Goal: Information Seeking & Learning: Learn about a topic

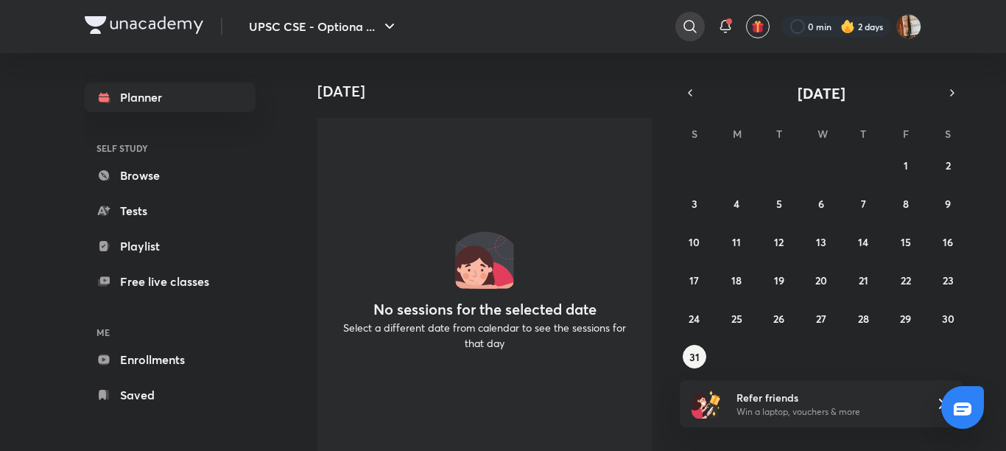
click at [684, 24] on icon at bounding box center [690, 27] width 18 height 18
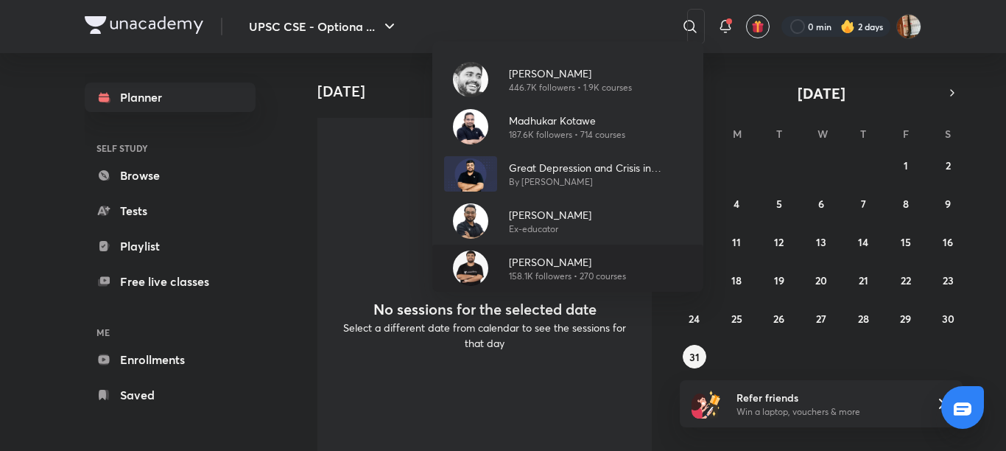
click at [525, 268] on p "[PERSON_NAME]" at bounding box center [567, 261] width 117 height 15
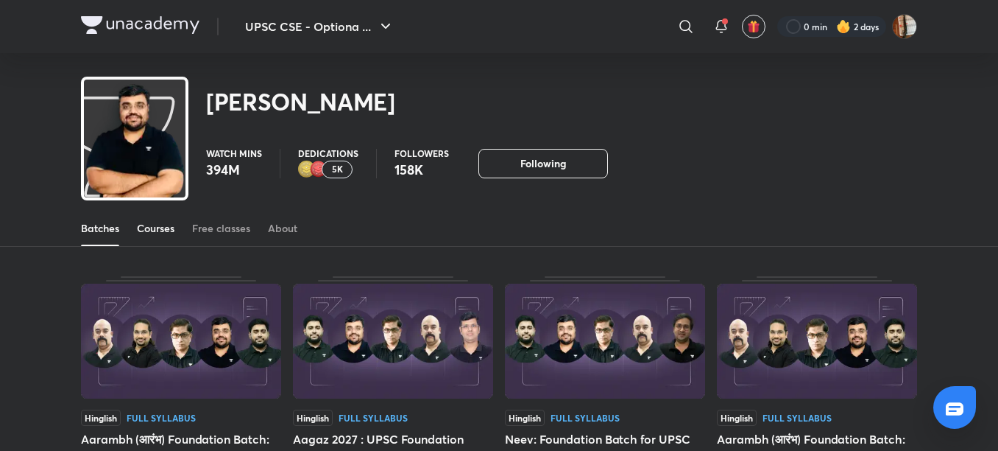
click at [161, 223] on div "Courses" at bounding box center [156, 228] width 38 height 15
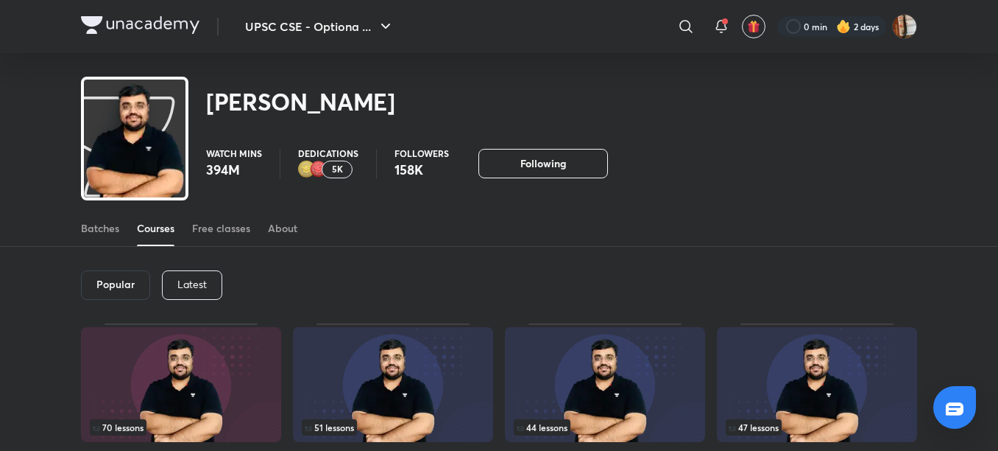
click at [194, 283] on p "Latest" at bounding box center [191, 284] width 29 height 12
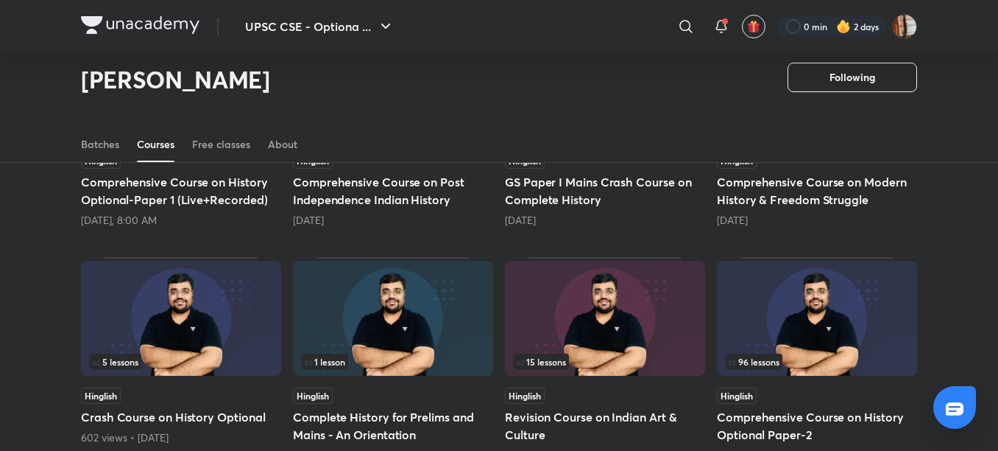
scroll to position [264, 0]
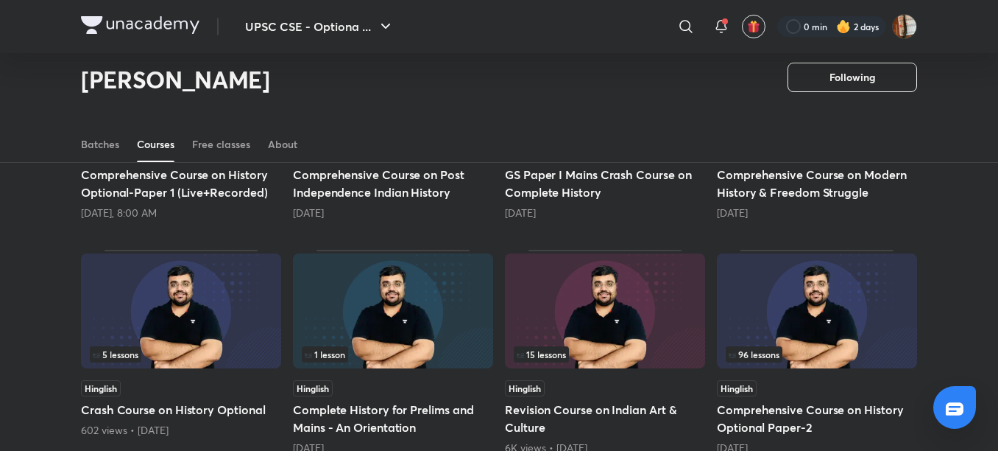
click at [748, 401] on h5 "Comprehensive Course on History Optional Paper-2" at bounding box center [817, 417] width 200 height 35
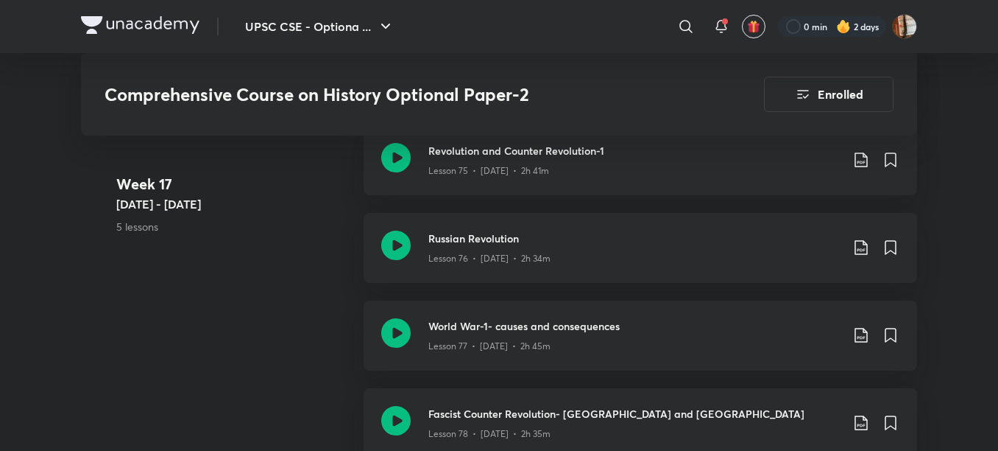
scroll to position [8694, 0]
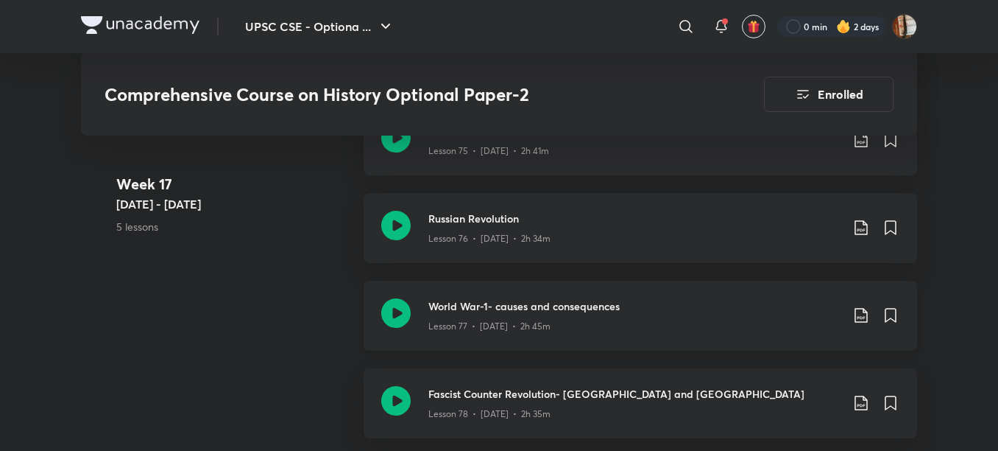
click at [525, 298] on h3 "World War-1- causes and consequences" at bounding box center [634, 305] width 412 height 15
click at [493, 211] on h3 "Russian Revolution" at bounding box center [634, 218] width 412 height 15
